Goal: Task Accomplishment & Management: Manage account settings

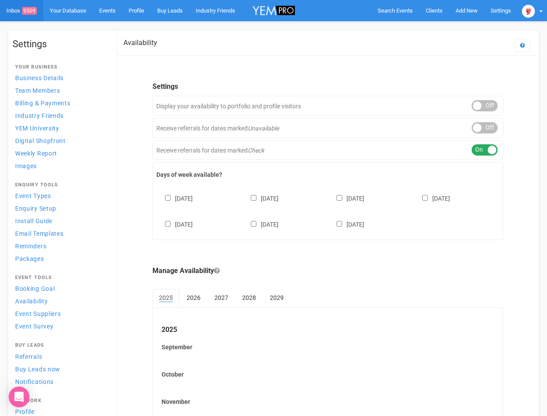
click at [274, 208] on div "[DATE] [DATE] [DATE] [DATE] [DATE] [DATE] [DATE]" at bounding box center [327, 207] width 343 height 52
click at [395, 10] on span "Search Events" at bounding box center [395, 10] width 35 height 7
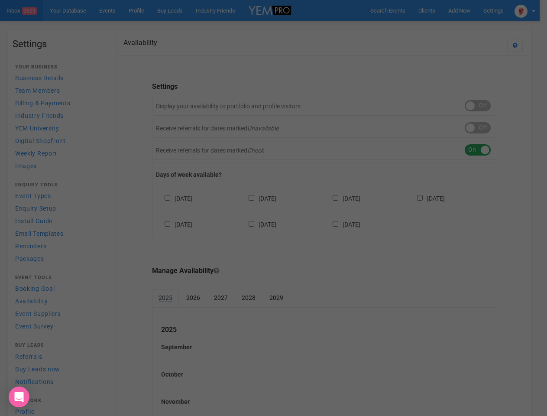
click at [467, 10] on div at bounding box center [273, 208] width 547 height 416
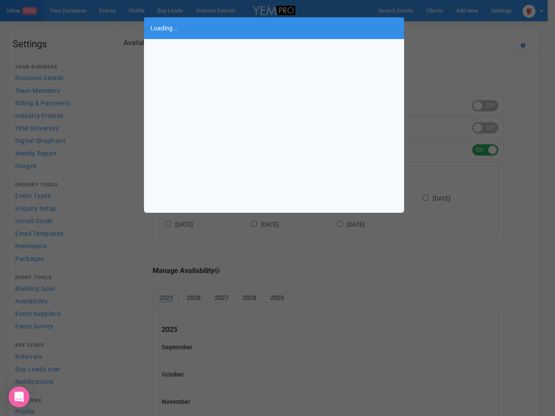
click at [447, 28] on div "Loading..." at bounding box center [277, 208] width 555 height 416
click at [533, 10] on div "Loading..." at bounding box center [277, 208] width 555 height 416
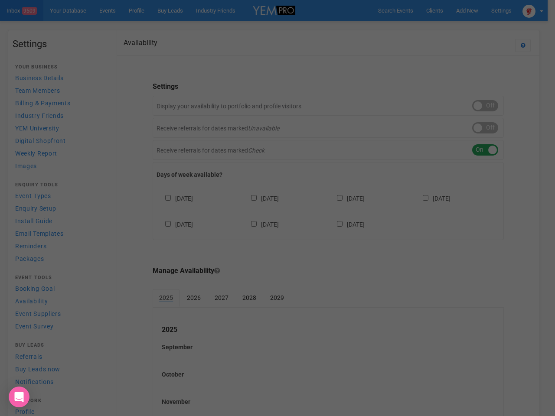
click at [485, 106] on div "ON OFF" at bounding box center [485, 105] width 26 height 11
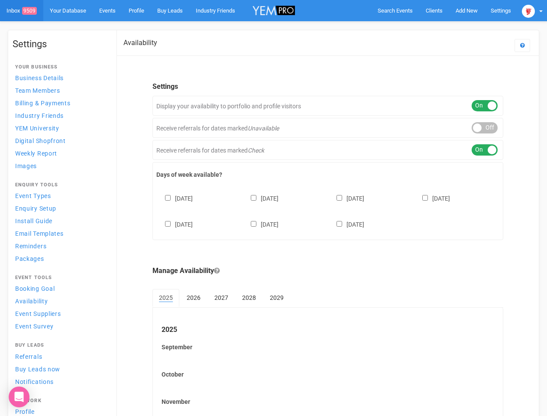
click at [485, 128] on div "ON OFF" at bounding box center [485, 127] width 26 height 11
click at [485, 150] on div "ON OFF" at bounding box center [485, 149] width 26 height 11
click at [328, 210] on div "[DATE] [DATE] [DATE] [DATE] [DATE] [DATE] [DATE]" at bounding box center [327, 207] width 343 height 52
